Goal: Task Accomplishment & Management: Manage account settings

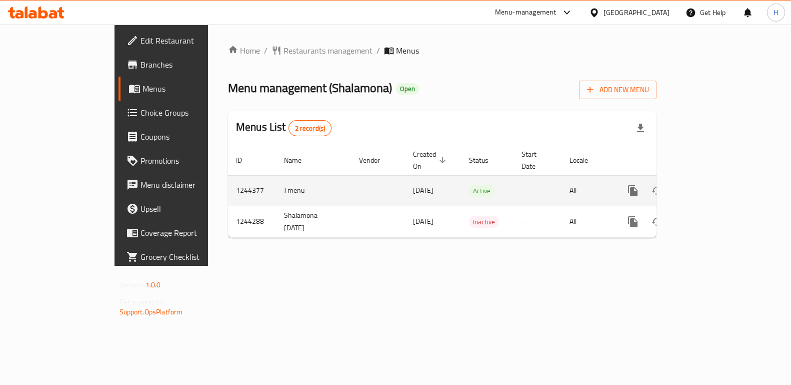
click at [717, 179] on link "enhanced table" at bounding box center [705, 191] width 24 height 24
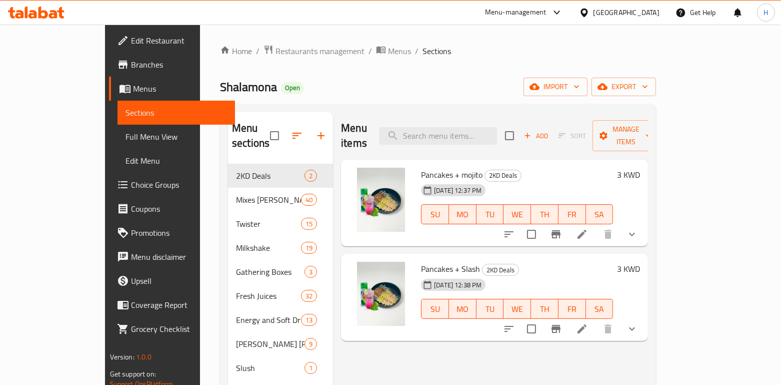
click at [640, 168] on h6 "3 KWD" at bounding box center [628, 175] width 23 height 14
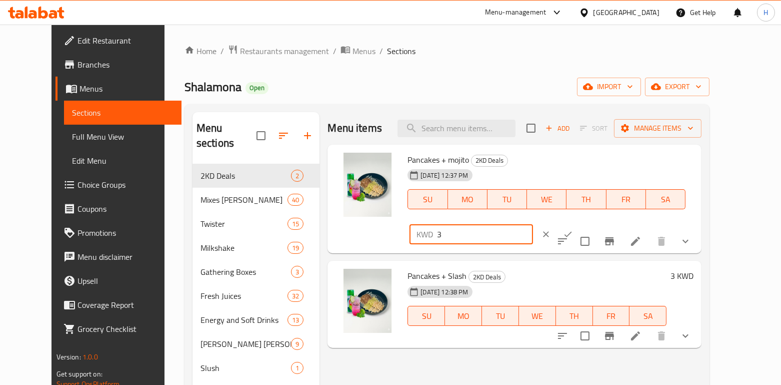
drag, startPoint x: 605, startPoint y: 165, endPoint x: 564, endPoint y: 159, distance: 41.9
click at [564, 159] on div "Pancakes + mojito 2KD Deals [DATE] 12:37 PM SU MO TU WE TH FR SA KWD 3 ​" at bounding box center [551, 199] width 294 height 101
type input "2"
click at [579, 223] on button "ok" at bounding box center [568, 234] width 22 height 22
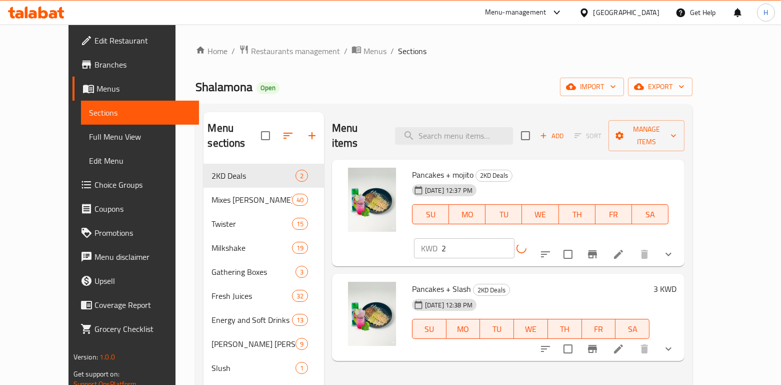
click at [677, 282] on h6 "3 KWD" at bounding box center [665, 289] width 23 height 14
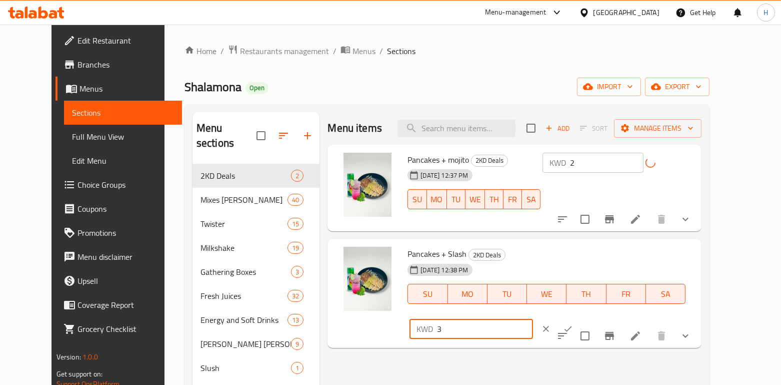
drag, startPoint x: 658, startPoint y: 249, endPoint x: 577, endPoint y: 260, distance: 82.3
click at [577, 318] on div "KWD 3 ​" at bounding box center [501, 329] width 187 height 22
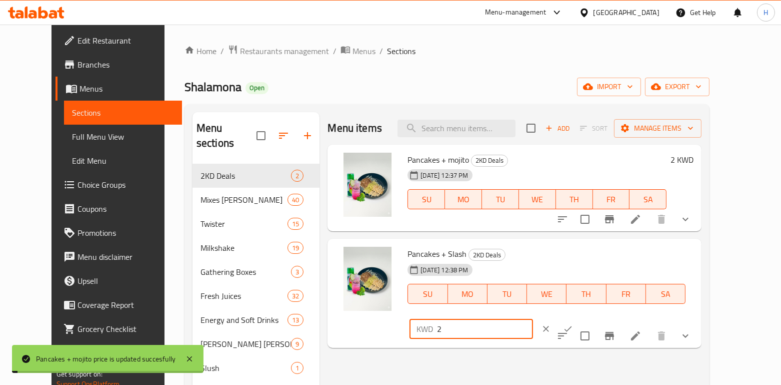
type input "2"
click at [573, 324] on icon "ok" at bounding box center [568, 329] width 10 height 10
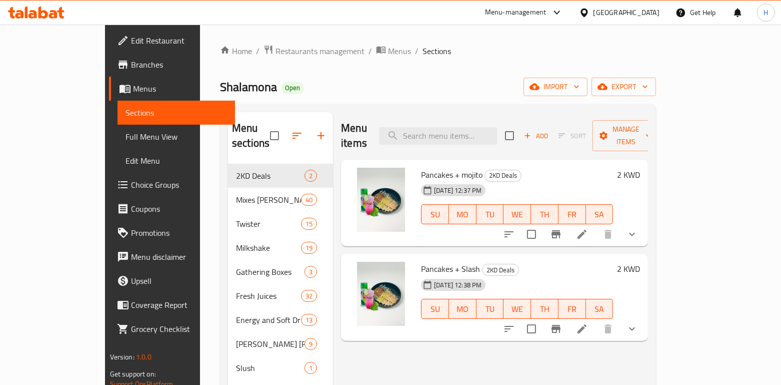
click at [547, 7] on div "Menu-management" at bounding box center [516, 13] width 62 height 12
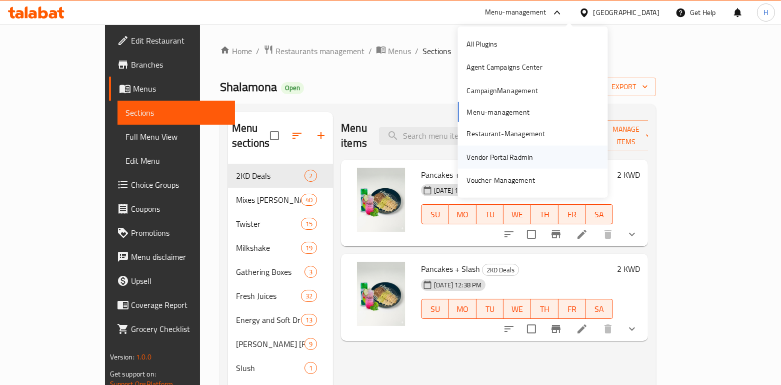
click at [496, 154] on div "Vendor Portal Radmin" at bounding box center [500, 156] width 67 height 11
